Goal: Task Accomplishment & Management: Use online tool/utility

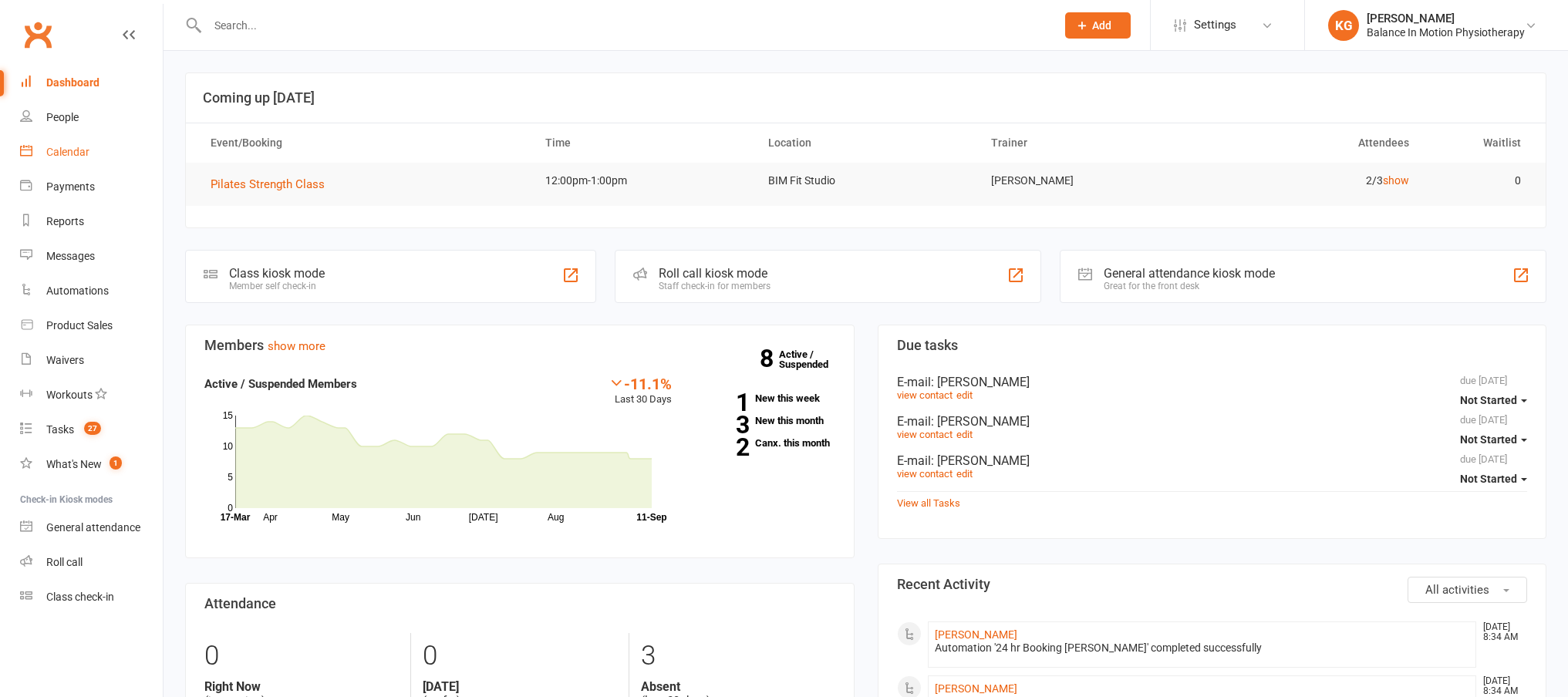
click at [69, 144] on link "Calendar" at bounding box center [91, 153] width 143 height 35
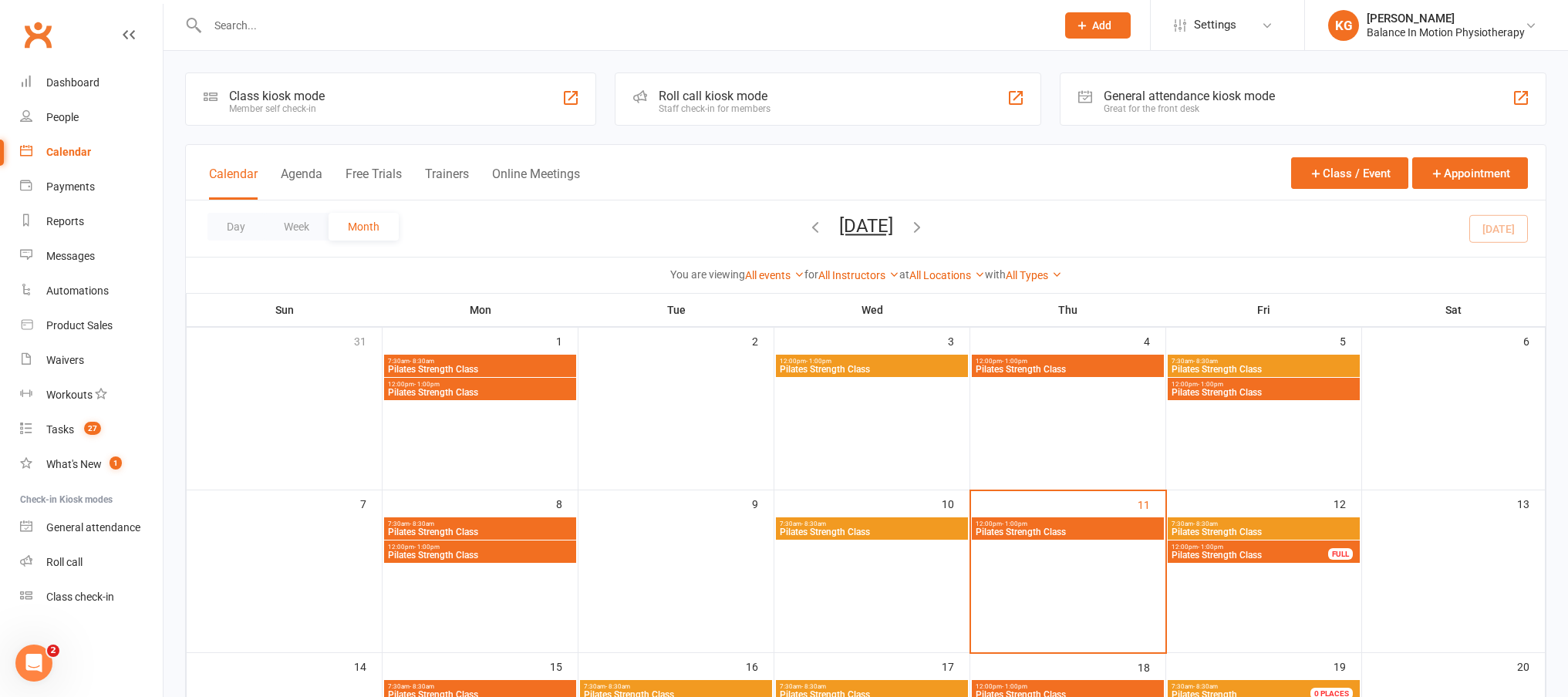
click at [1068, 533] on span "Pilates Strength Class" at bounding box center [1068, 532] width 186 height 9
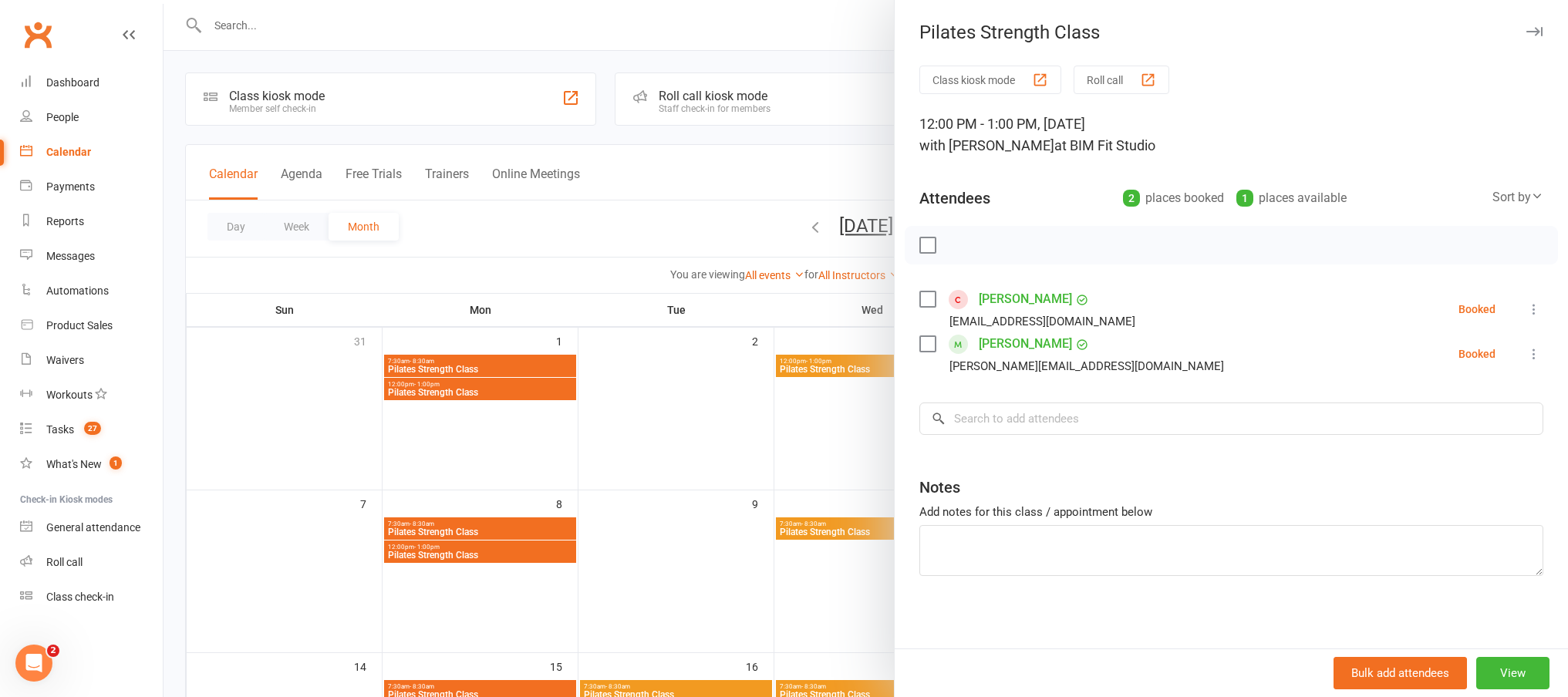
click at [1527, 354] on icon at bounding box center [1534, 354] width 16 height 16
click at [1434, 447] on link "Check in" at bounding box center [1459, 446] width 166 height 31
click at [819, 31] on div at bounding box center [865, 348] width 1404 height 697
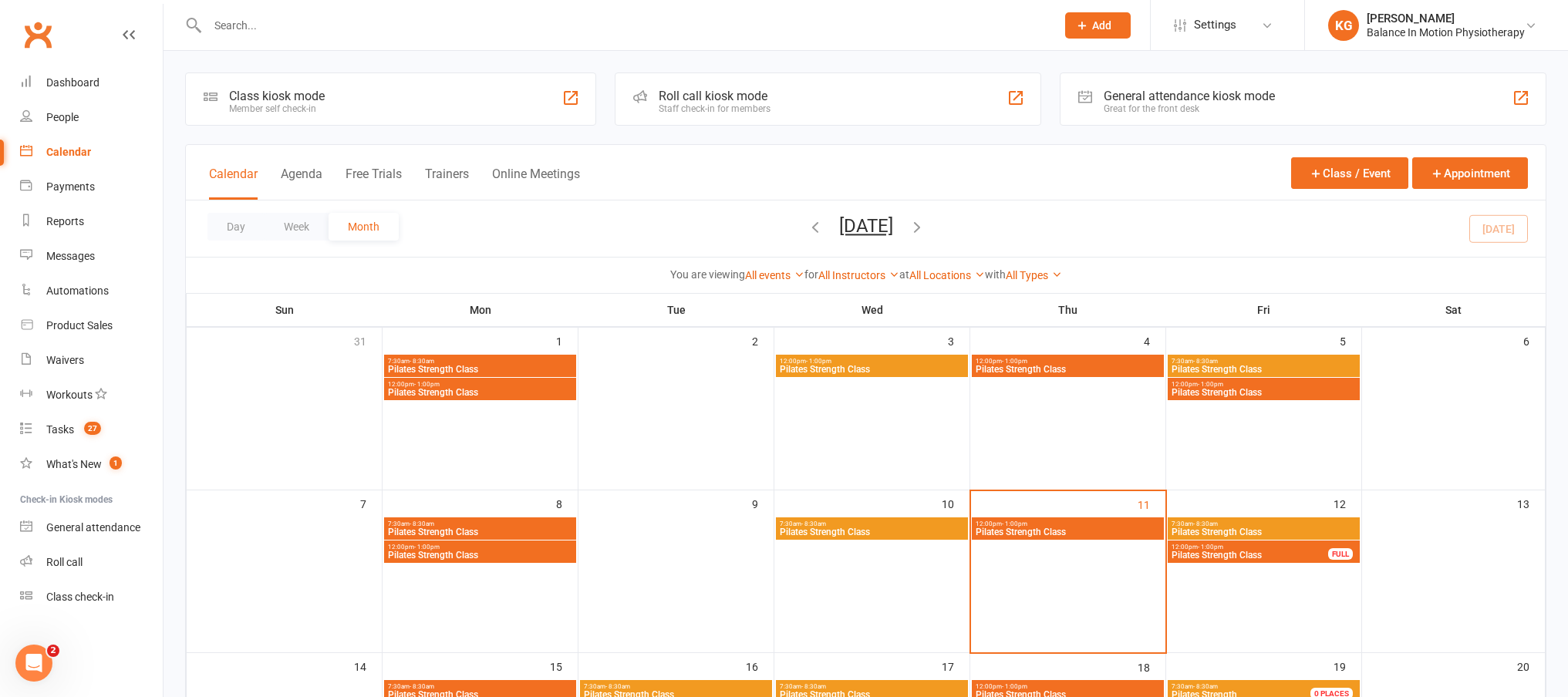
click at [1092, 535] on span "Pilates Strength Class" at bounding box center [1068, 532] width 186 height 9
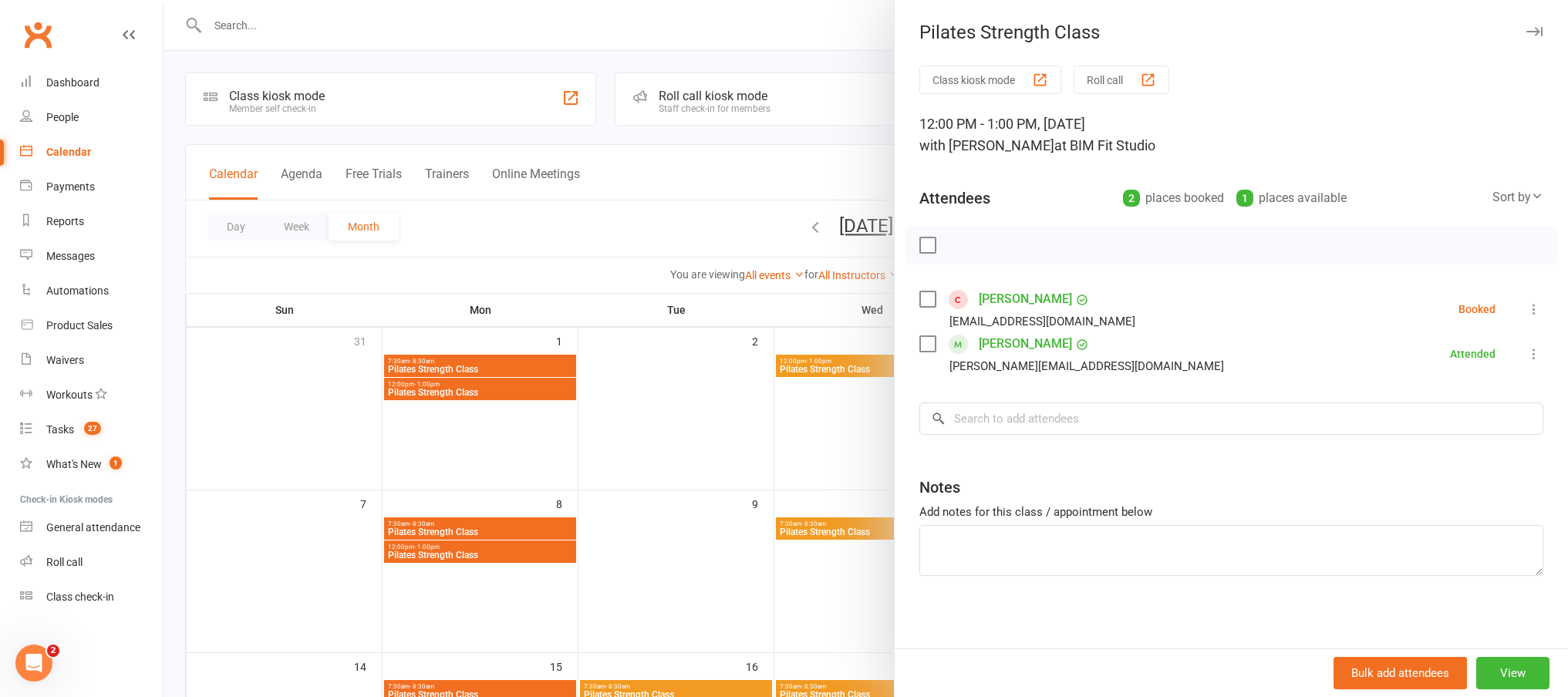
click at [1527, 316] on icon at bounding box center [1534, 309] width 16 height 16
click at [1418, 399] on link "Check in" at bounding box center [1459, 401] width 166 height 31
